Goal: Task Accomplishment & Management: Manage account settings

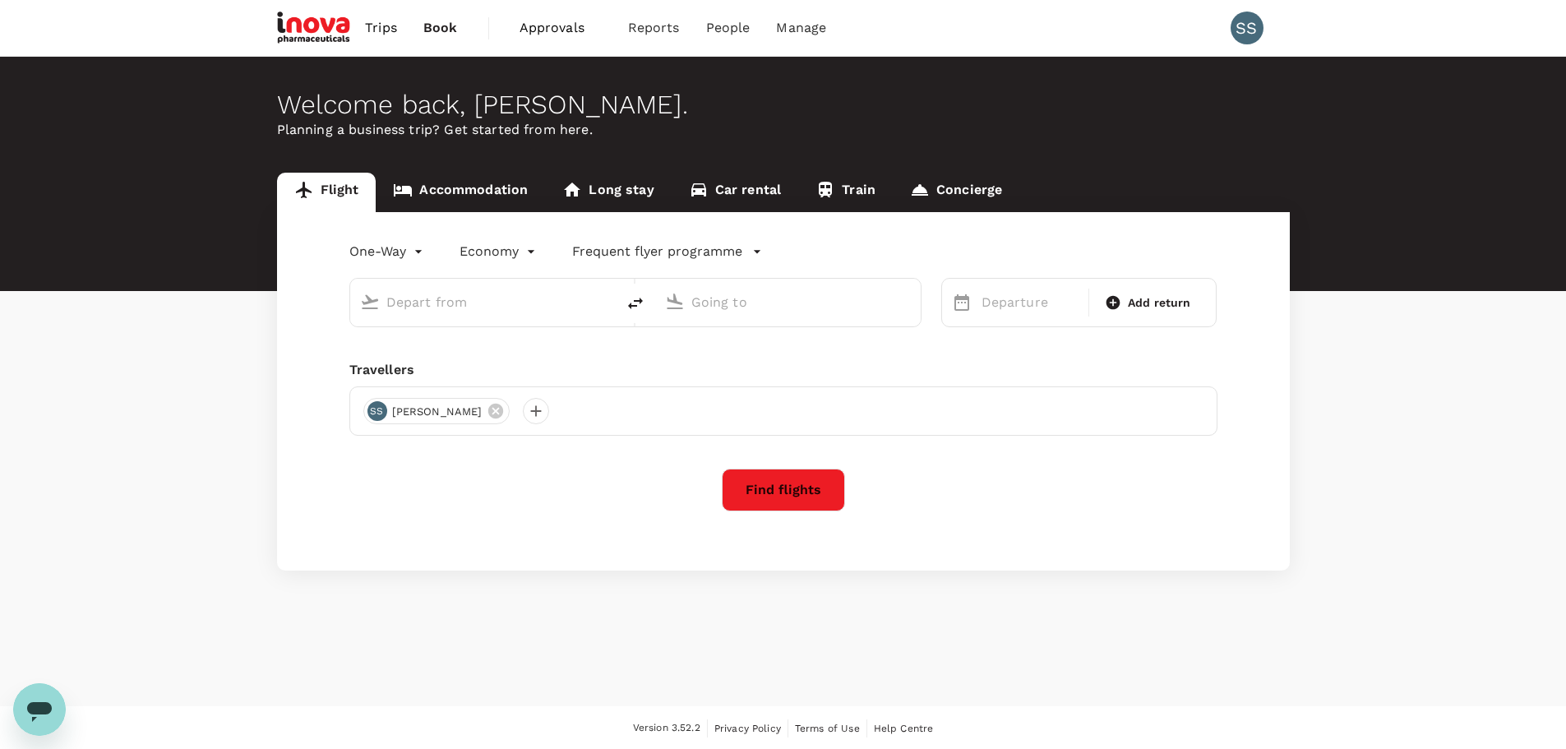
click at [557, 29] on span "Approvals" at bounding box center [561, 28] width 82 height 20
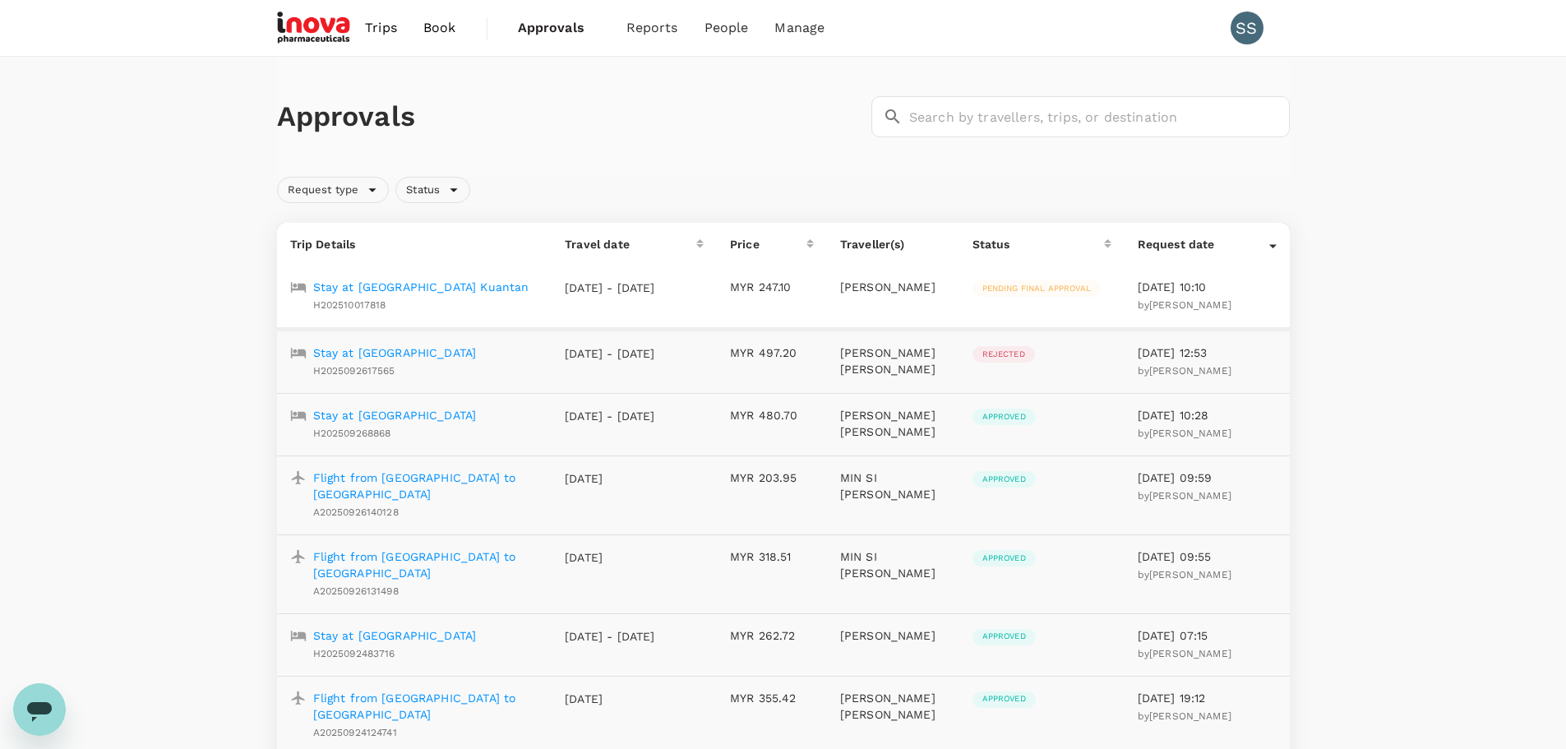
click at [429, 288] on p "Stay at [GEOGRAPHIC_DATA] Kuantan" at bounding box center [421, 287] width 216 height 16
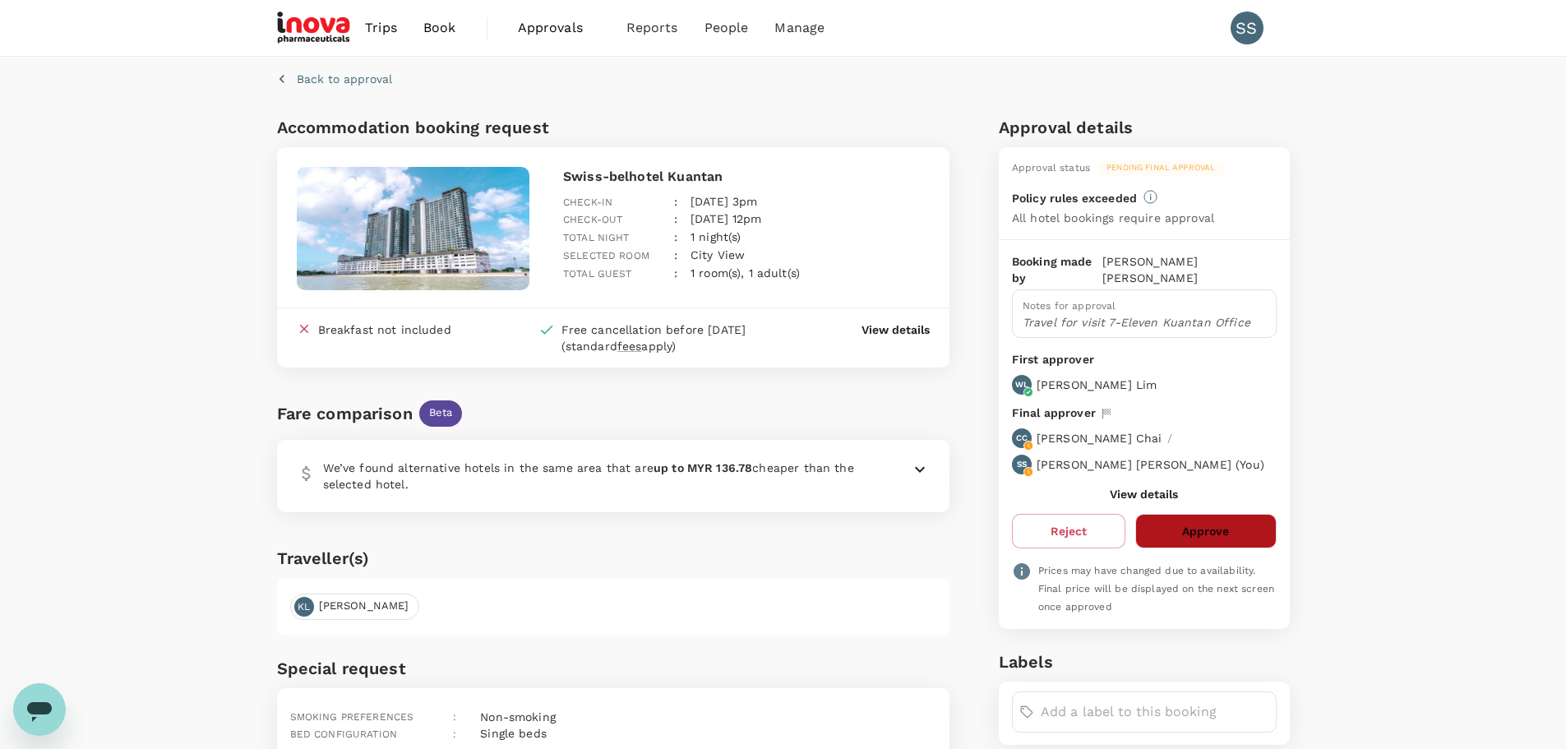
click at [1185, 517] on button "Approve" at bounding box center [1206, 531] width 141 height 35
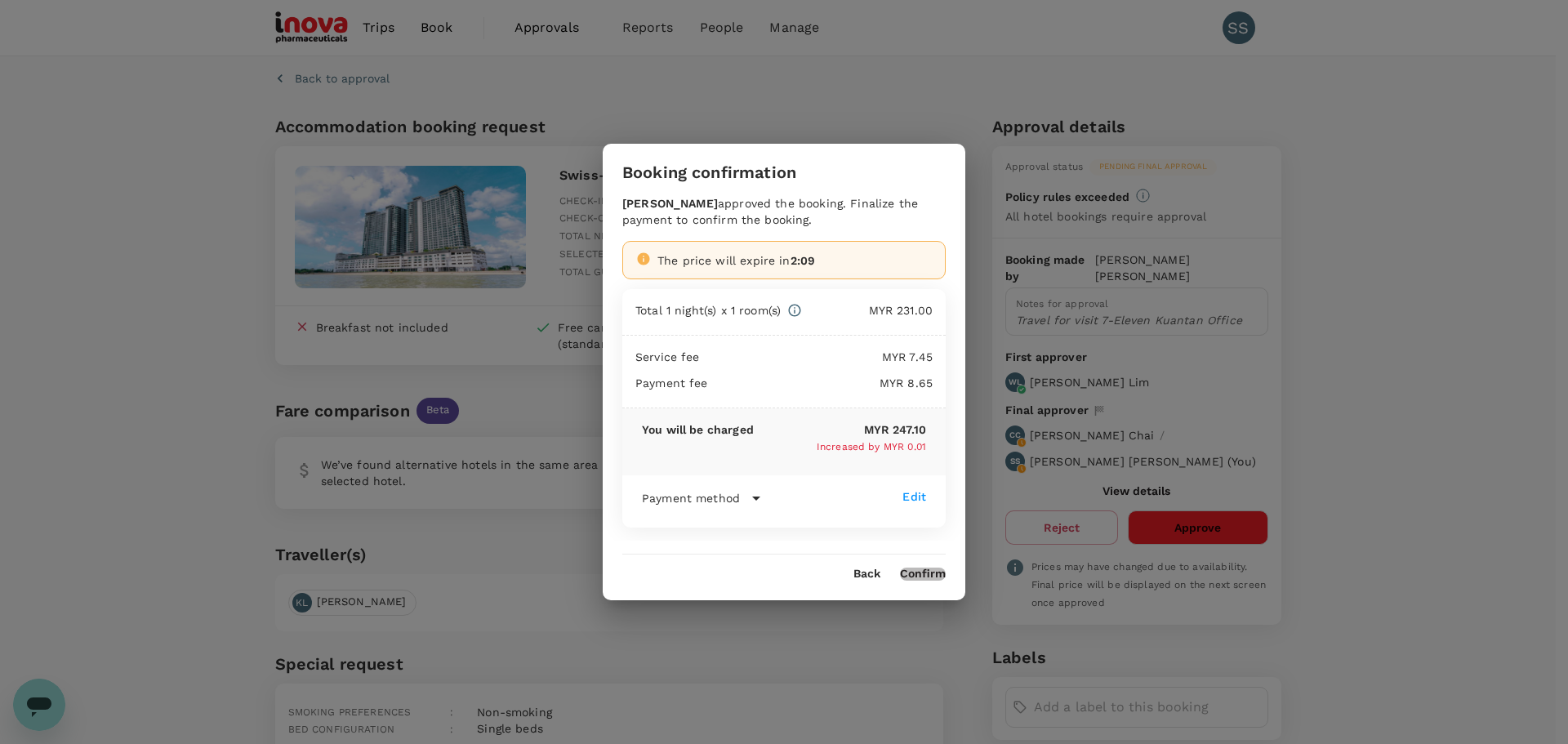
click at [919, 573] on button "Confirm" at bounding box center [923, 573] width 46 height 13
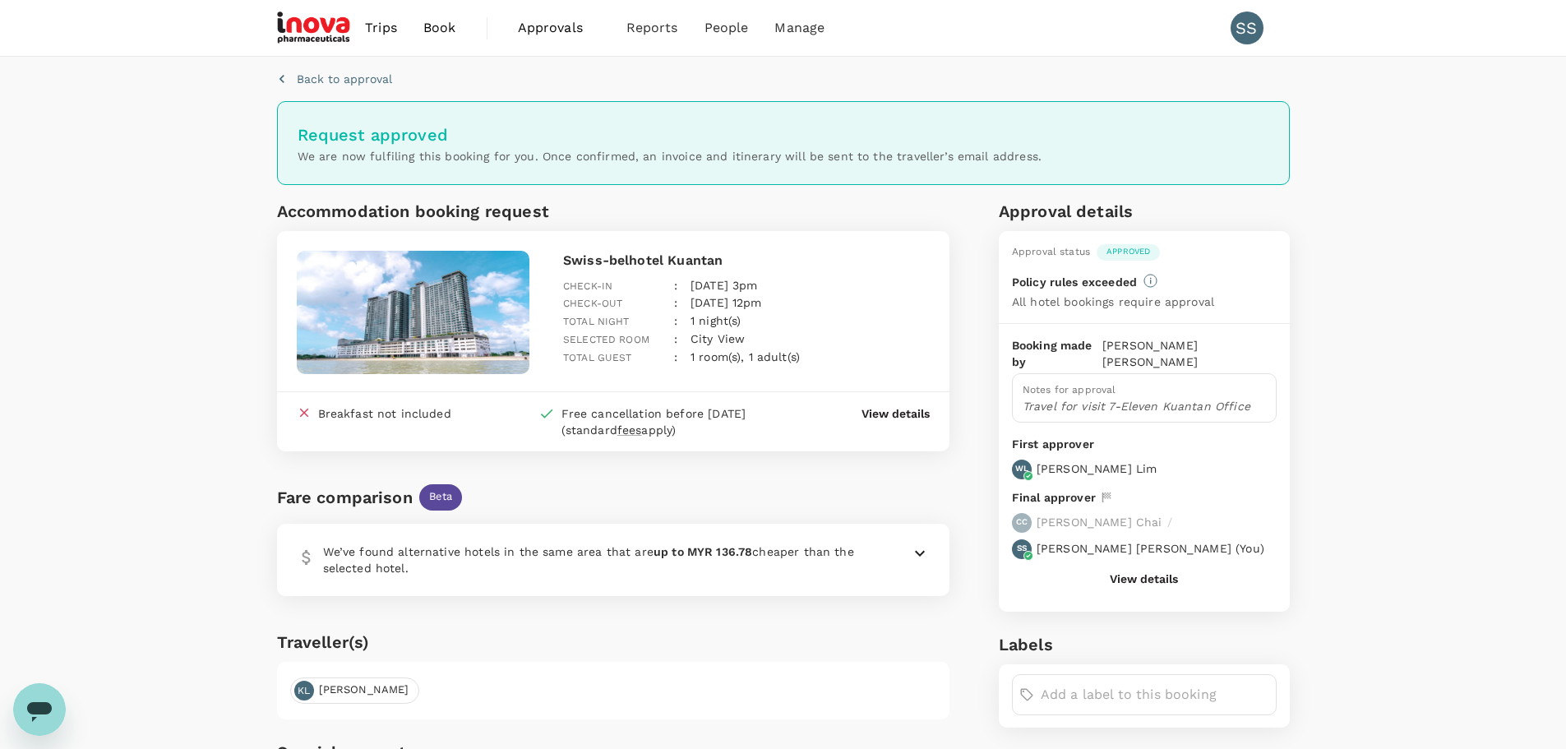
click at [537, 26] on span "Approvals" at bounding box center [559, 28] width 82 height 20
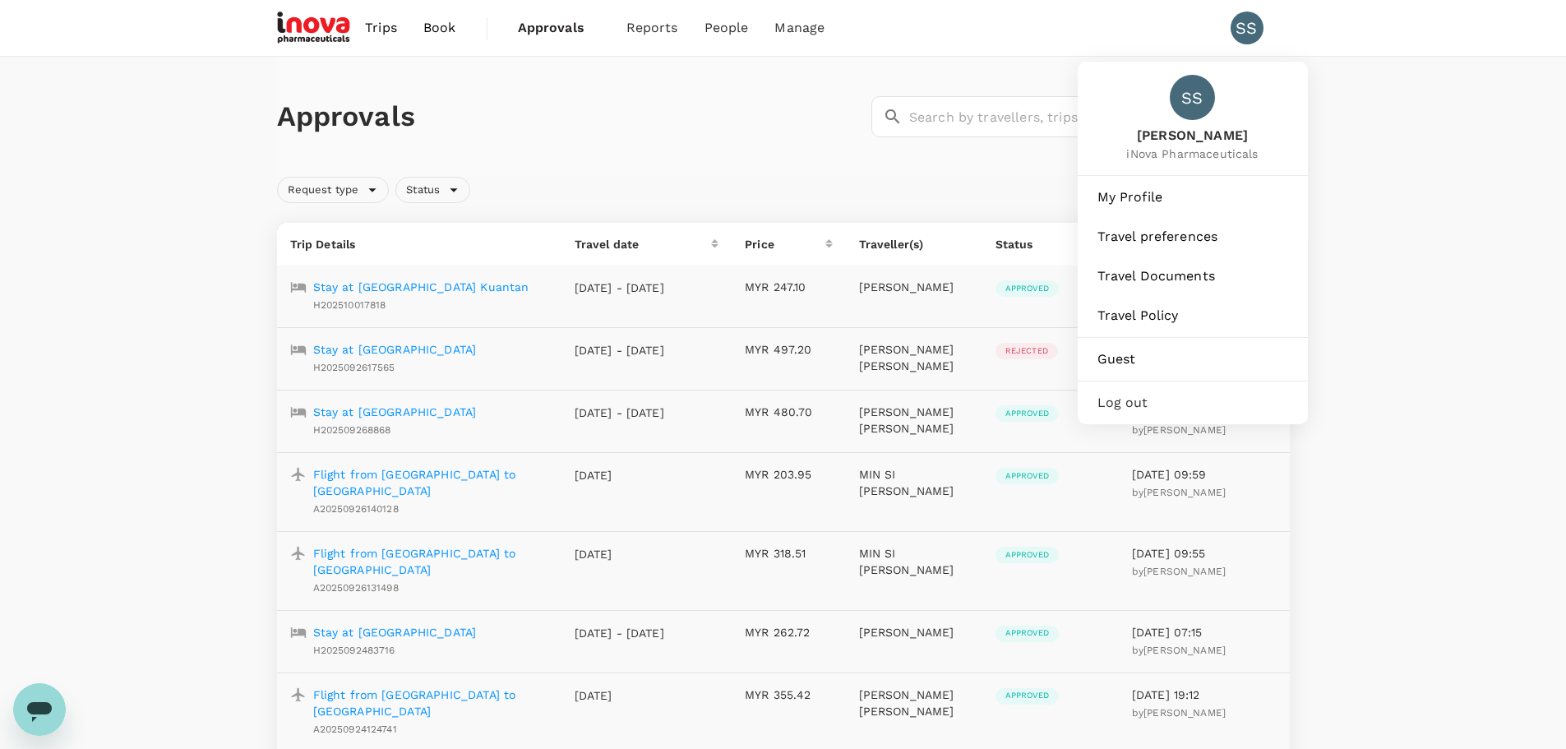
click at [1141, 402] on span "Log out" at bounding box center [1193, 403] width 191 height 20
